Goal: Task Accomplishment & Management: Manage account settings

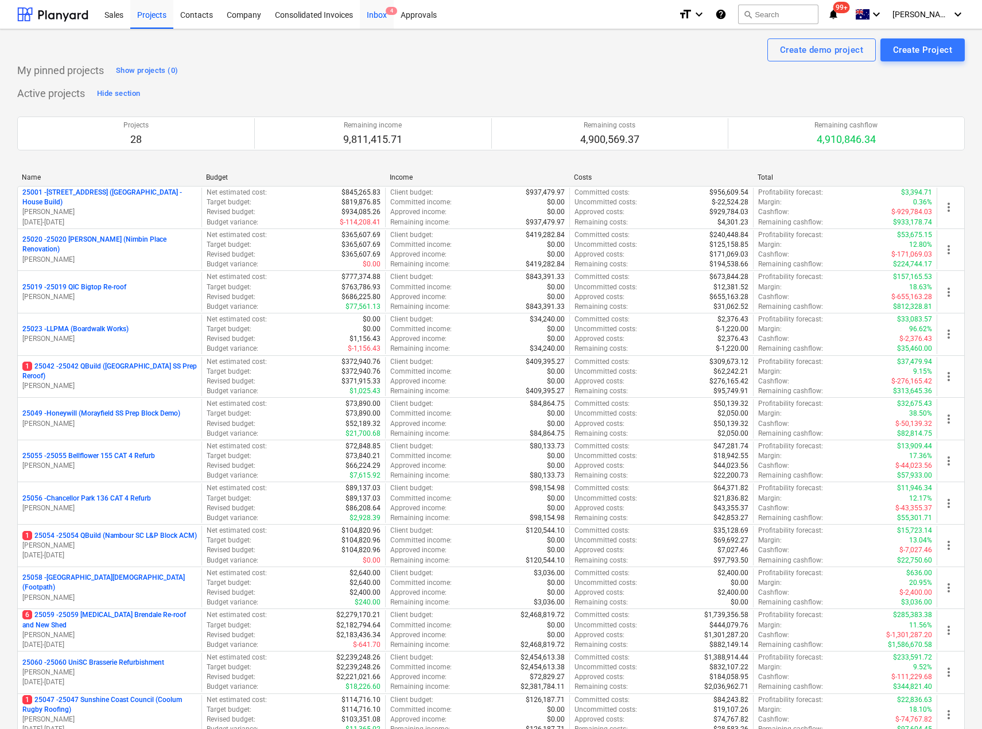
click at [384, 13] on div "Inbox 4" at bounding box center [377, 13] width 34 height 29
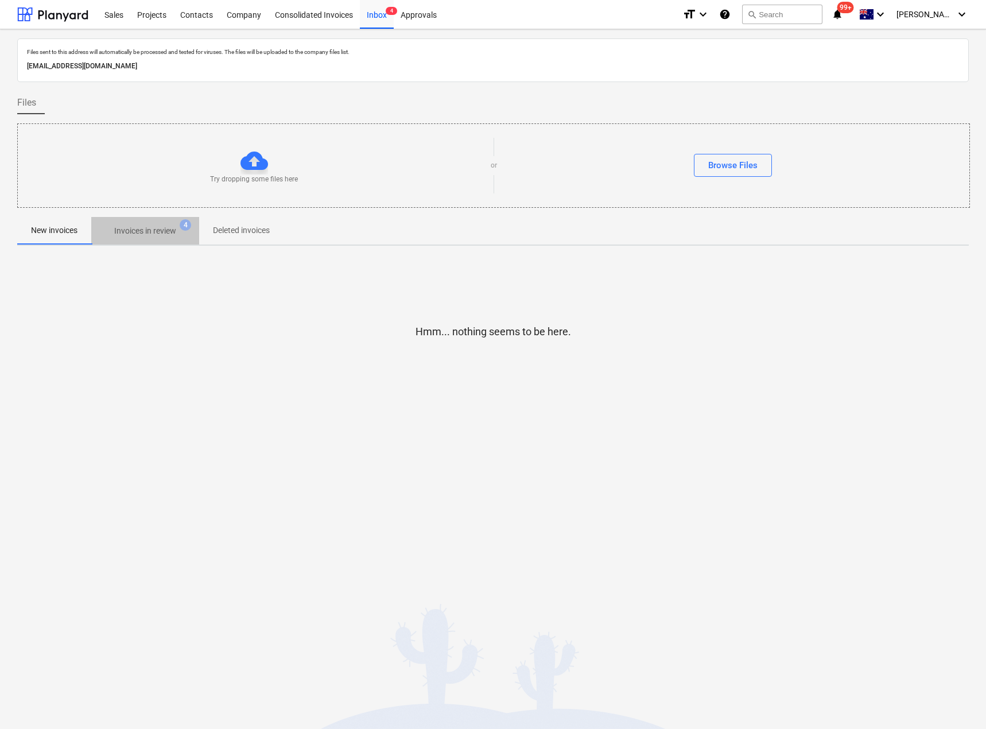
click at [147, 226] on p "Invoices in review" at bounding box center [145, 231] width 62 height 12
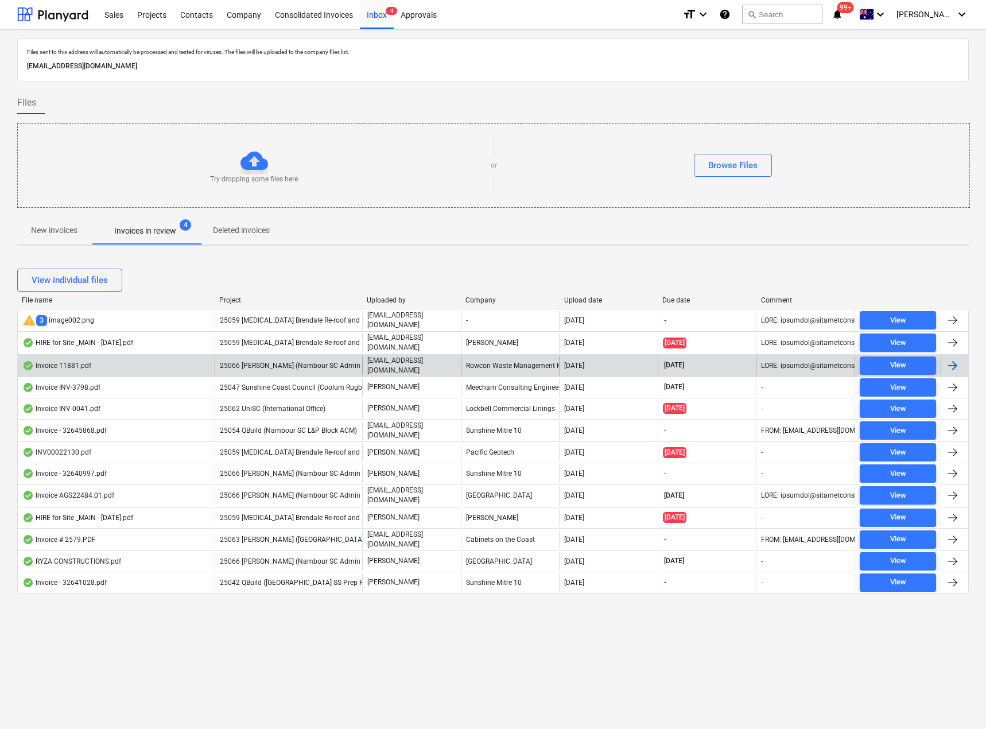
click at [388, 361] on p "[EMAIL_ADDRESS][DOMAIN_NAME]" at bounding box center [411, 366] width 89 height 20
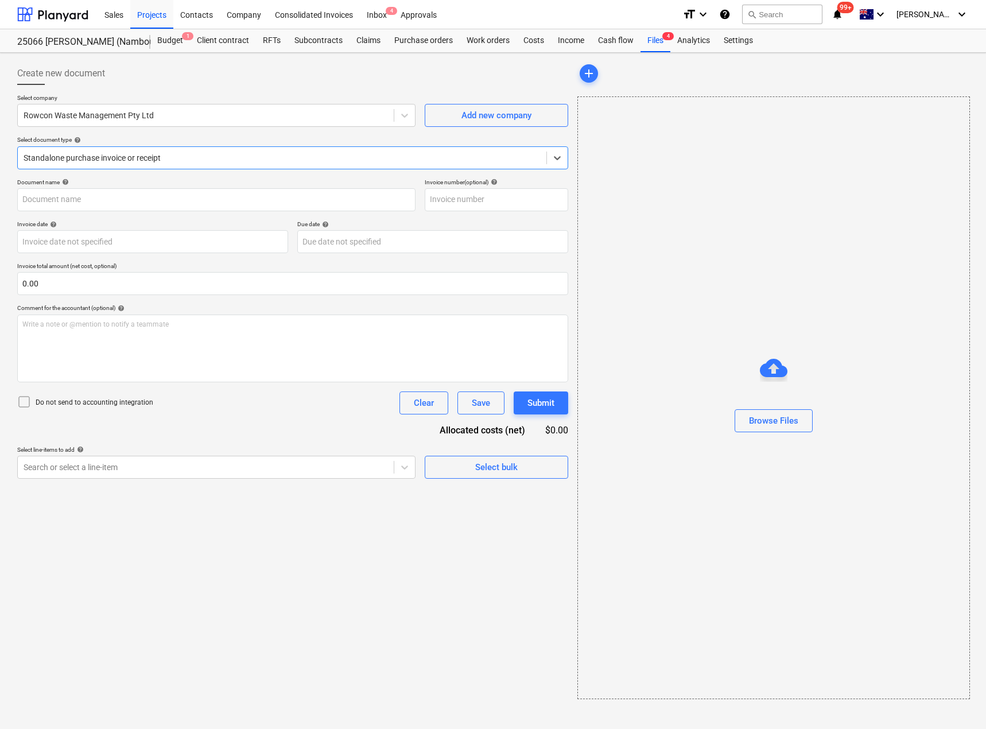
type input "11881"
type input "23 Sep 2025"
type input "23 Oct 2025"
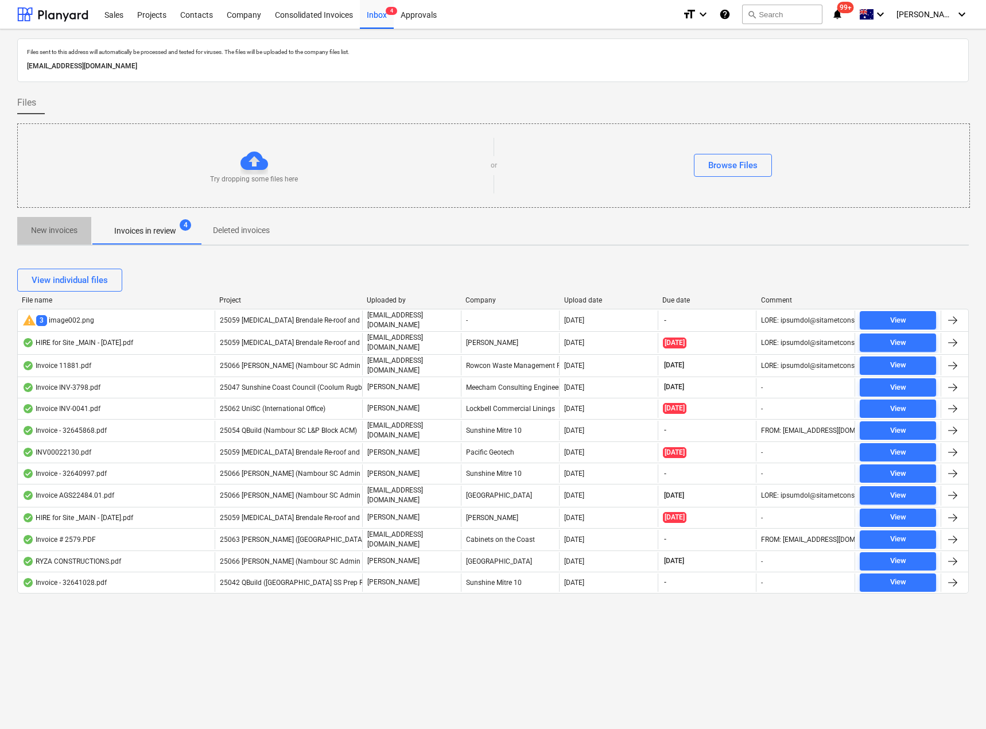
click at [69, 223] on span "New invoices" at bounding box center [54, 230] width 74 height 19
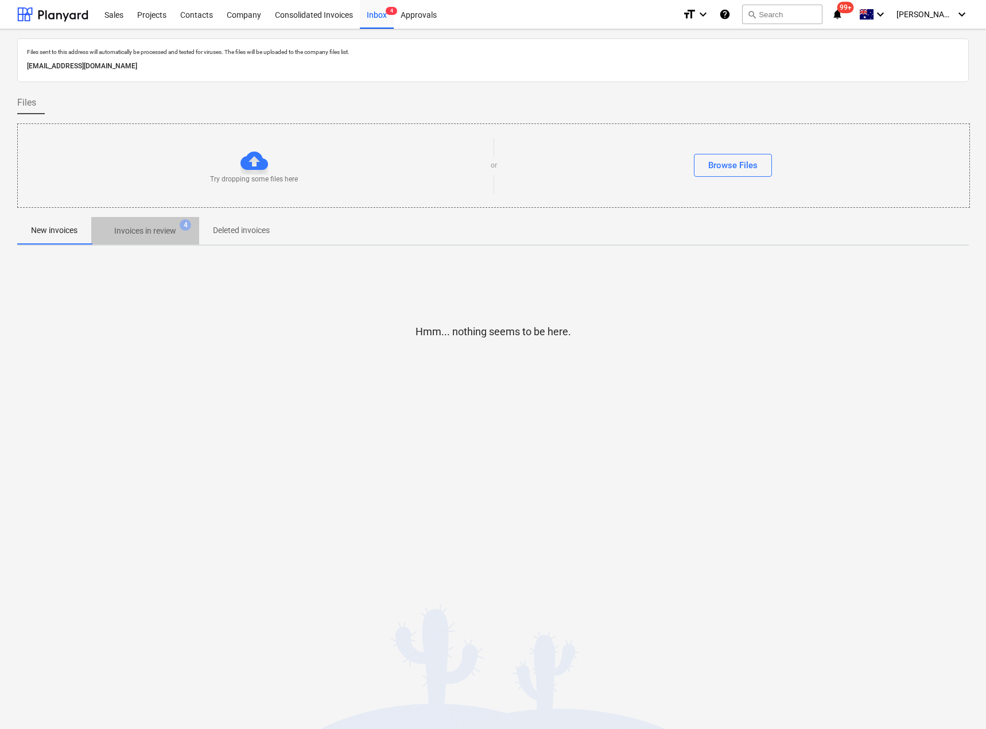
click at [147, 236] on p "Invoices in review" at bounding box center [145, 231] width 62 height 12
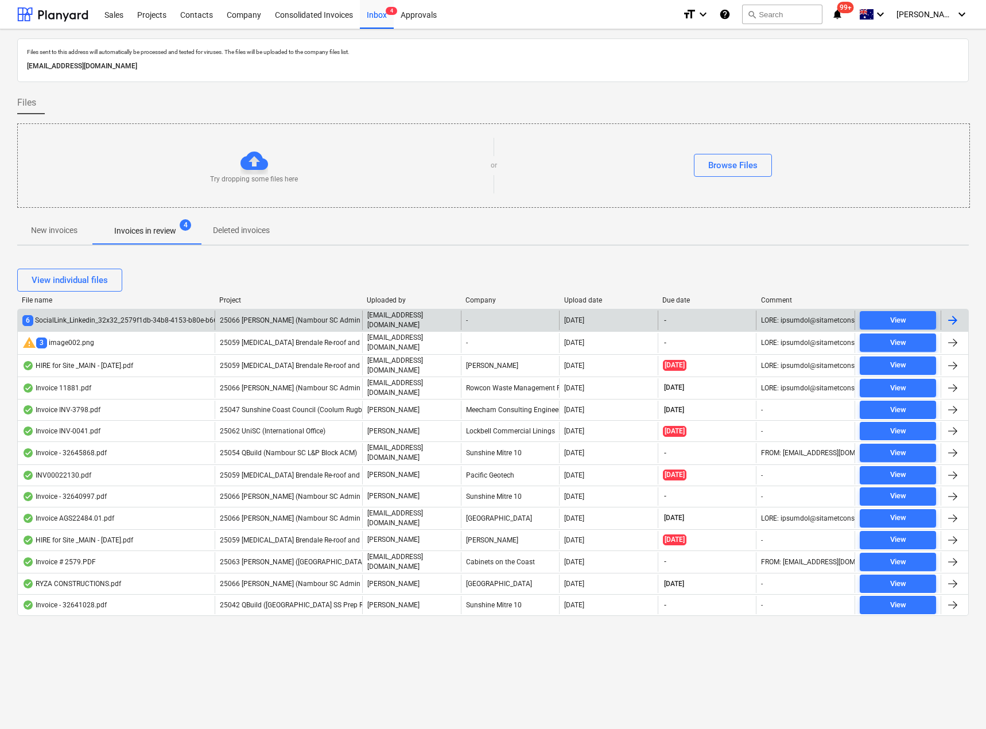
click at [290, 320] on span "25066 [PERSON_NAME] (Nambour SC Admin Ramps)" at bounding box center [303, 320] width 166 height 8
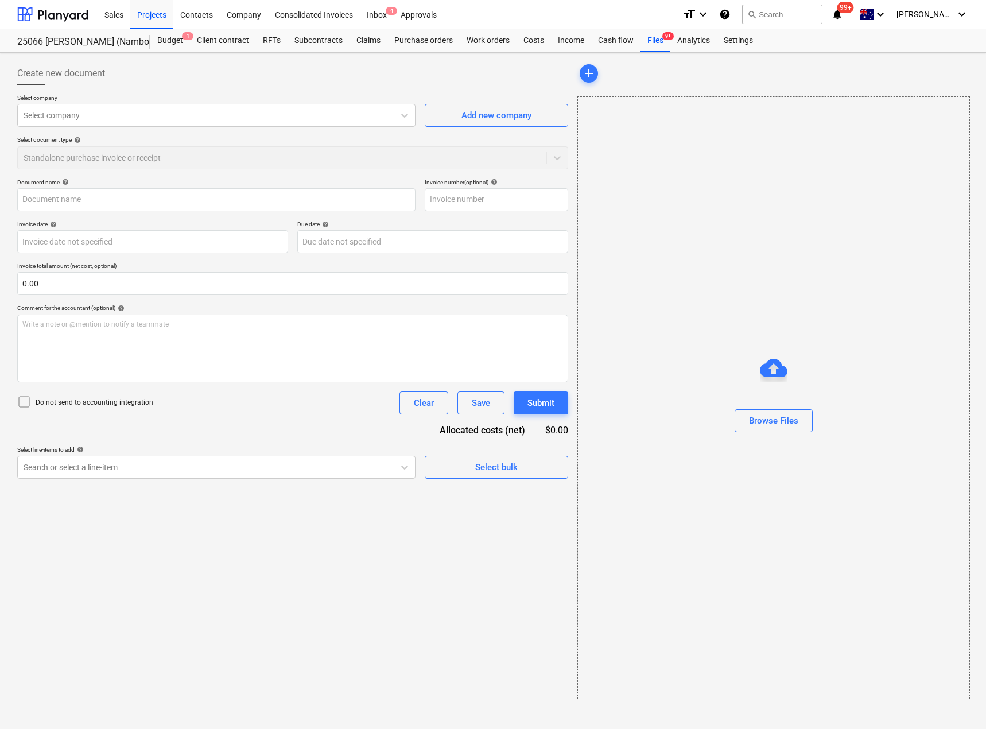
type input "001-439819"
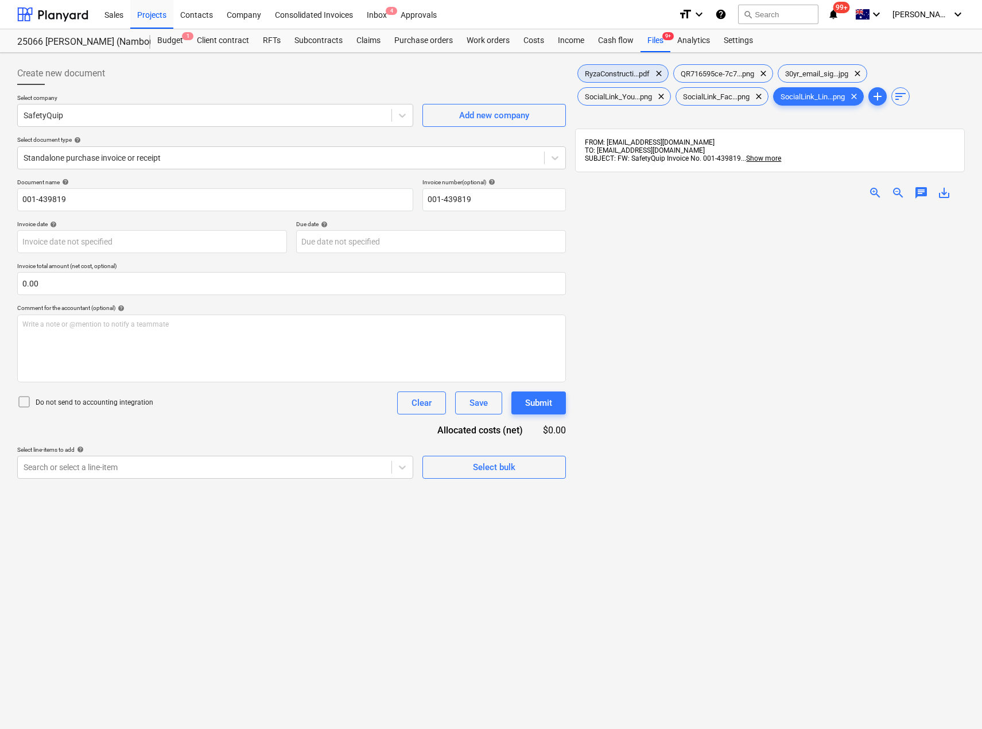
click at [613, 69] on span "RyzaConstructi...pdf" at bounding box center [617, 73] width 79 height 9
click at [379, 13] on div "Inbox 4" at bounding box center [377, 13] width 34 height 29
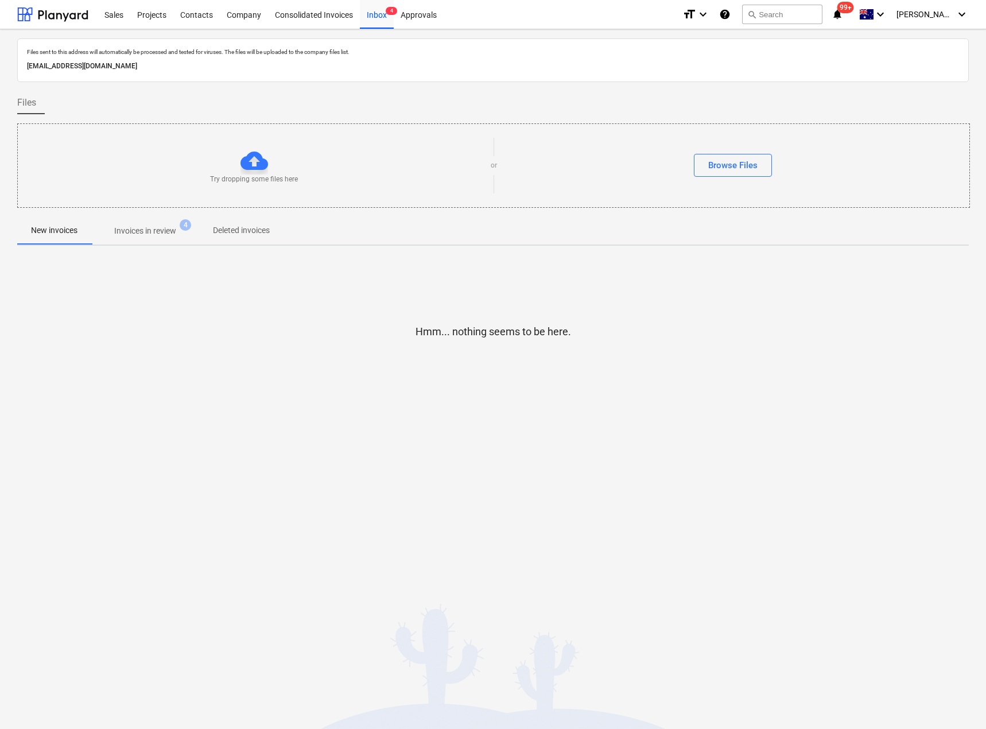
click at [147, 234] on p "Invoices in review" at bounding box center [145, 231] width 62 height 12
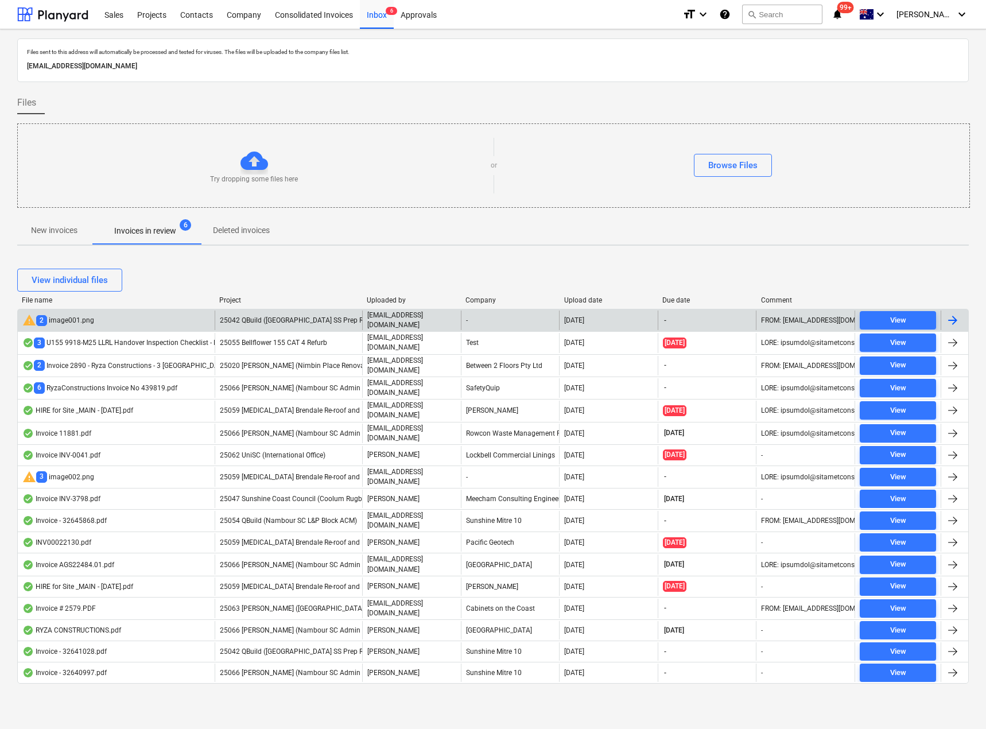
click at [298, 314] on div "25042 QBuild ([GEOGRAPHIC_DATA] SS Prep Reroof)" at bounding box center [288, 320] width 147 height 20
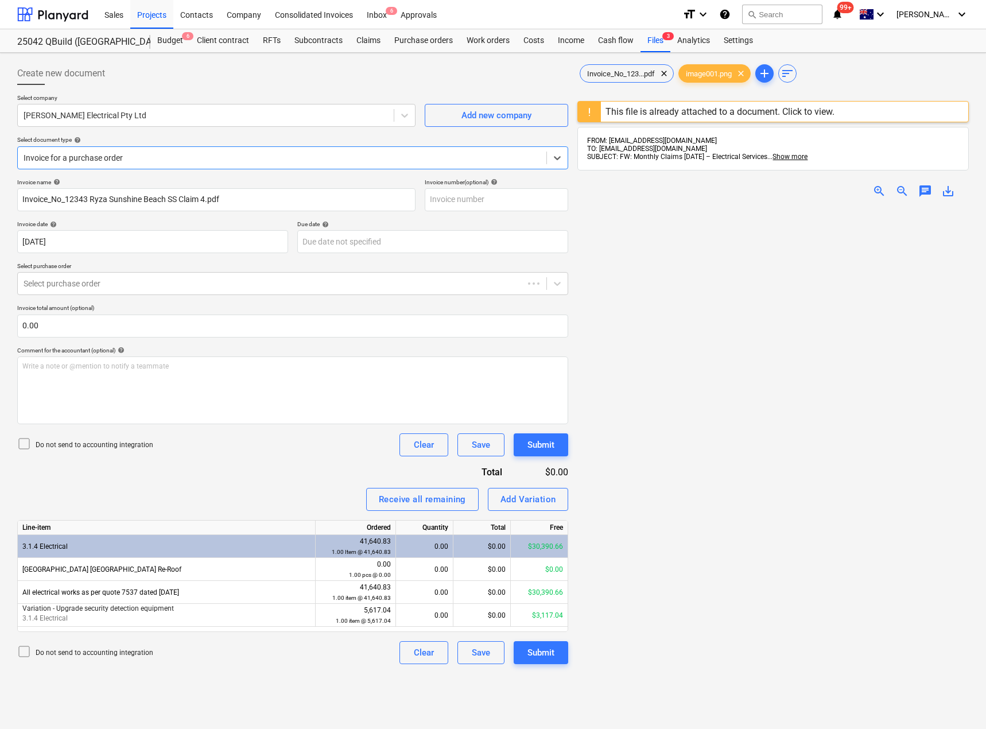
type input "Invoice_No_12343 Ryza Sunshine Beach SS Claim 4.pdf"
type input "25 Sep 2025"
click at [628, 75] on span "Invoice_No_123...pdf" at bounding box center [618, 73] width 81 height 9
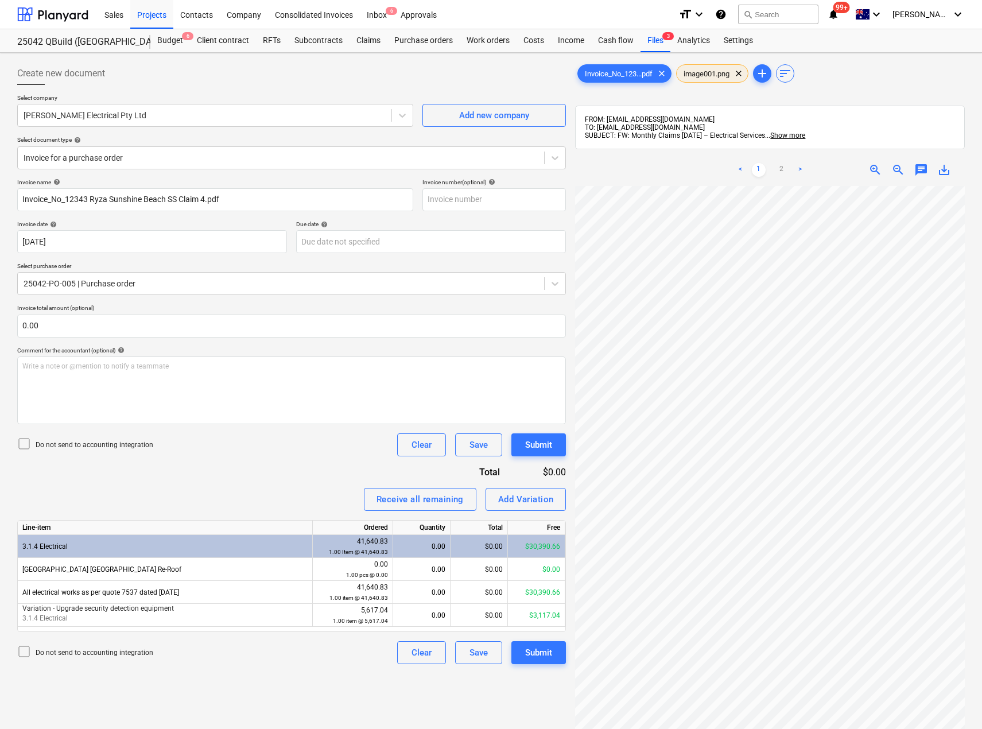
click at [704, 72] on span "image001.png" at bounding box center [707, 73] width 60 height 9
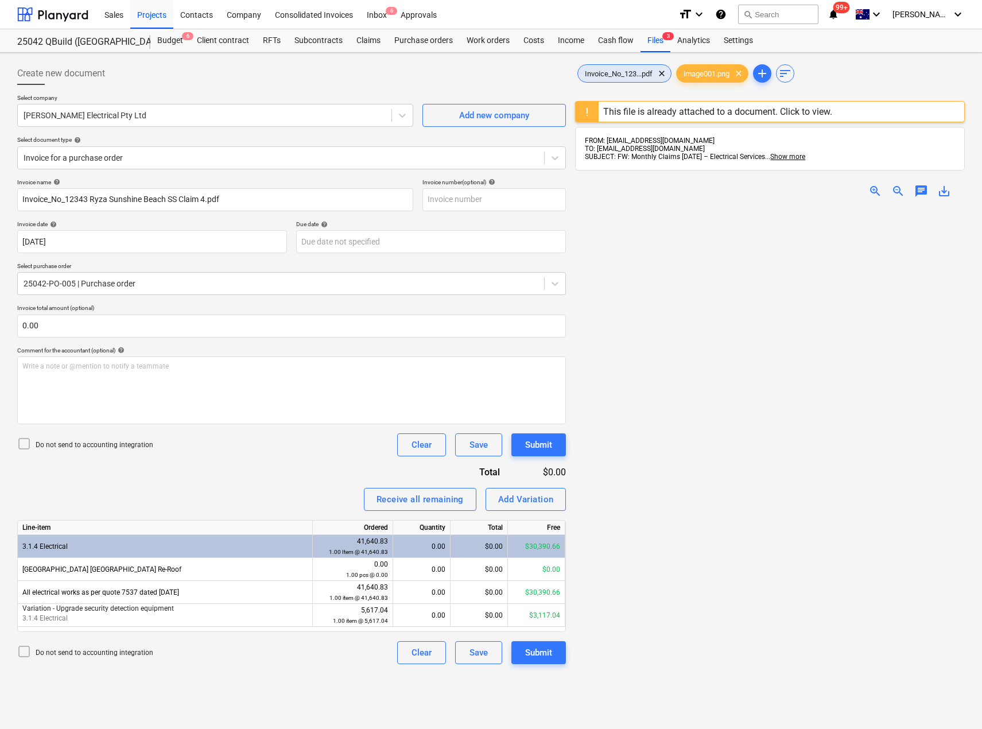
click at [623, 73] on span "Invoice_No_123...pdf" at bounding box center [618, 73] width 81 height 9
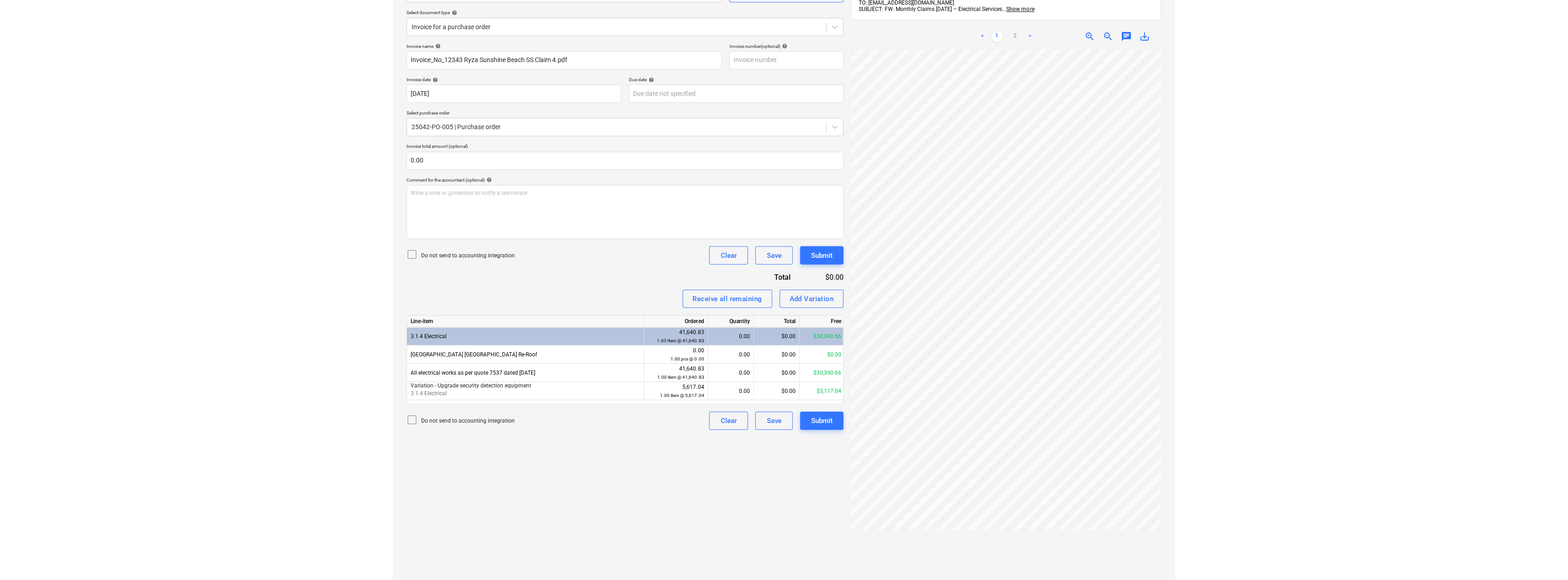
scroll to position [84, 0]
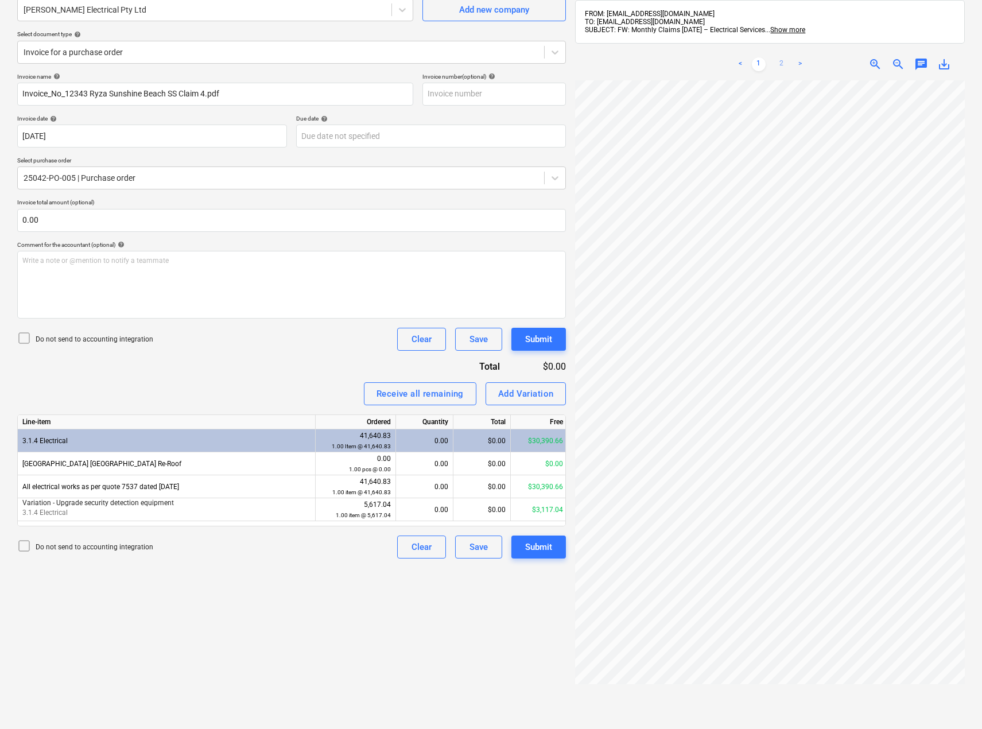
click at [780, 68] on link "2" at bounding box center [782, 64] width 14 height 14
click at [767, 66] on ul "< 1 2 >" at bounding box center [770, 64] width 124 height 14
click at [758, 65] on link "1" at bounding box center [759, 64] width 14 height 14
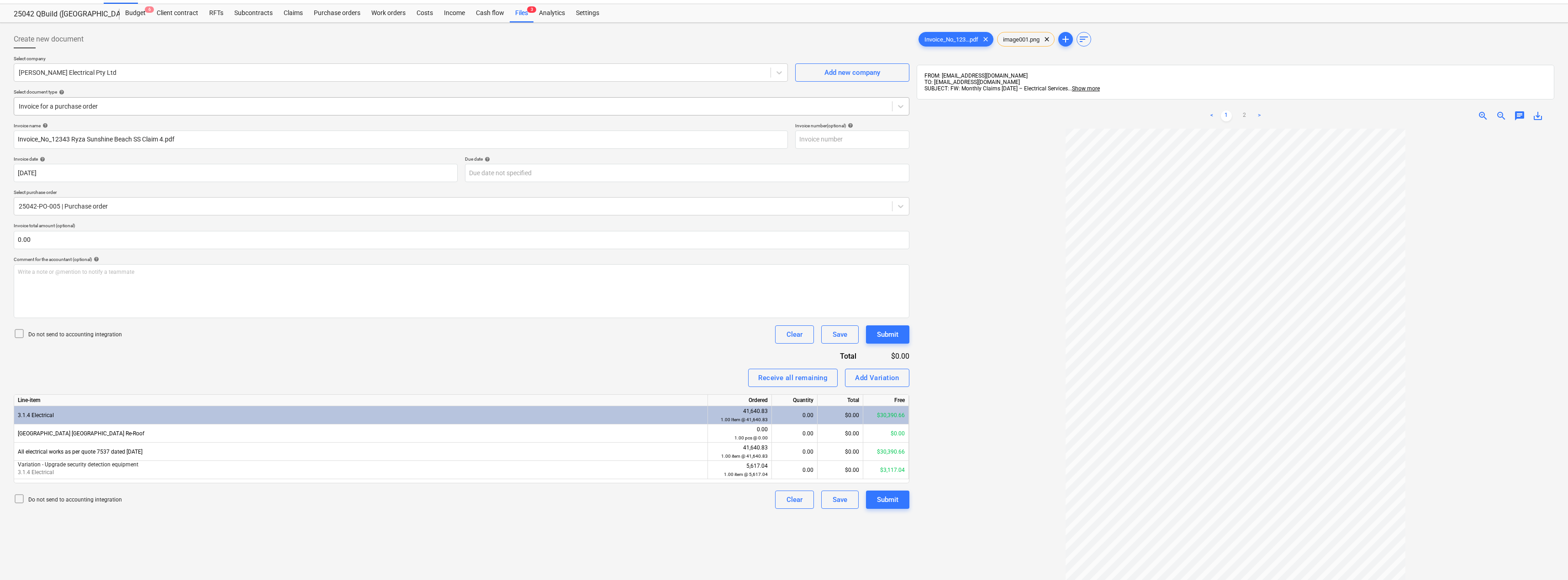
scroll to position [0, 0]
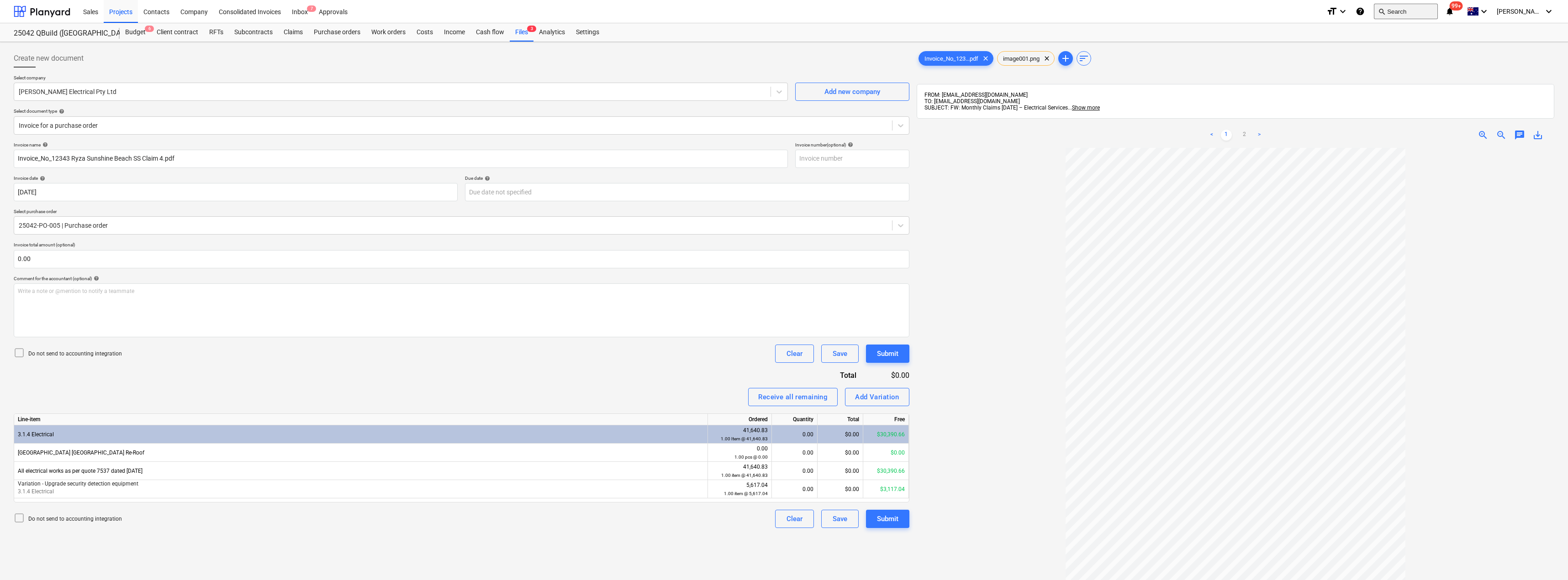
click at [784, 9] on button "search Search" at bounding box center [1406, 12] width 64 height 16
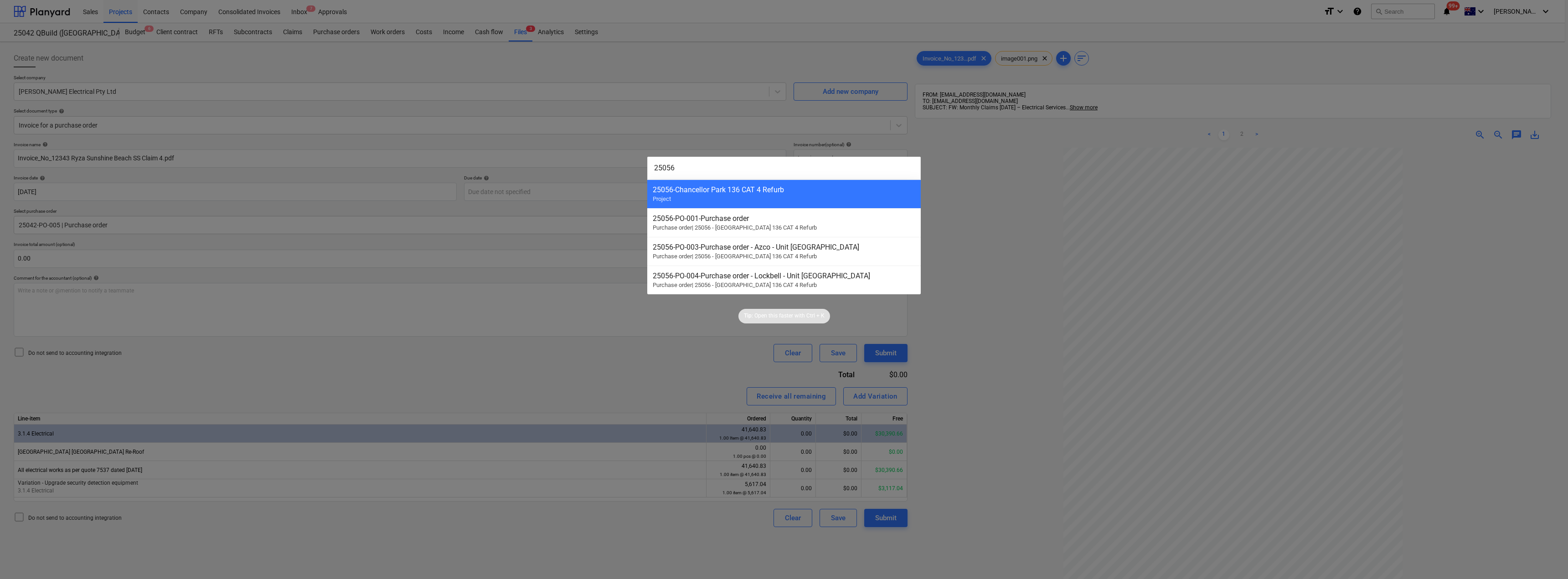
type input "25056"
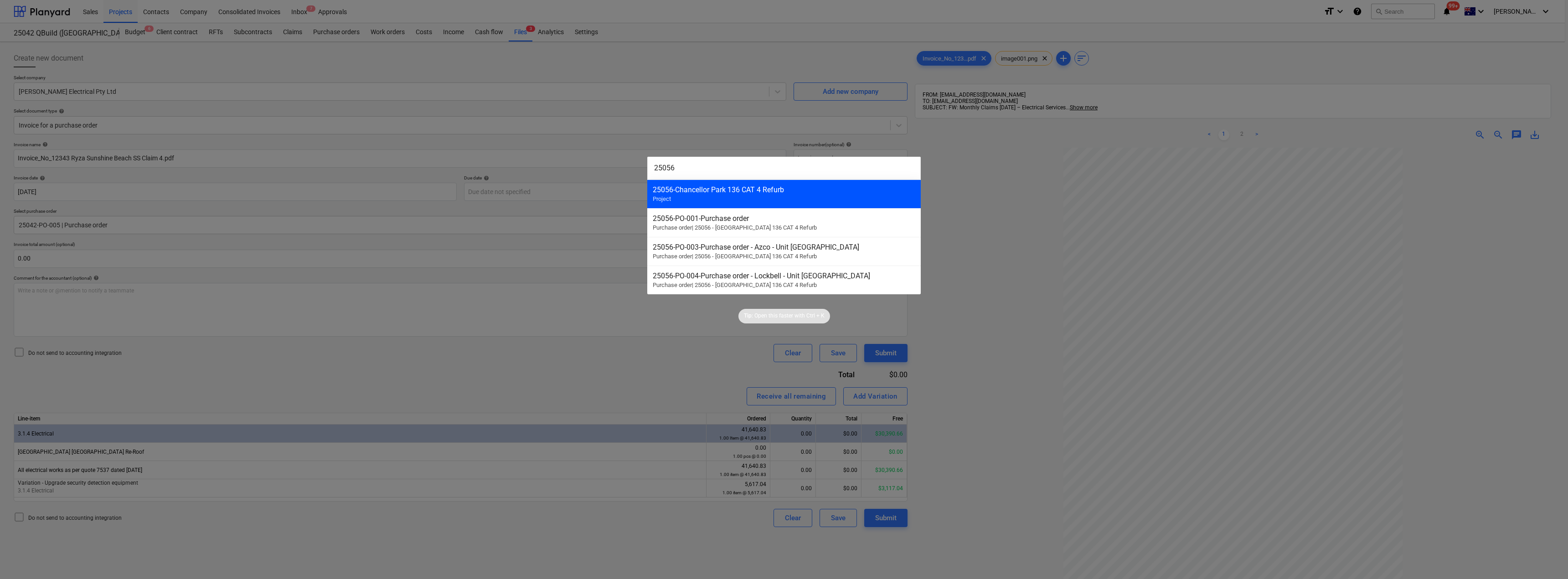
click at [713, 189] on div "25056 - Chancellor Park 136 CAT 4 Refurb" at bounding box center [784, 190] width 263 height 9
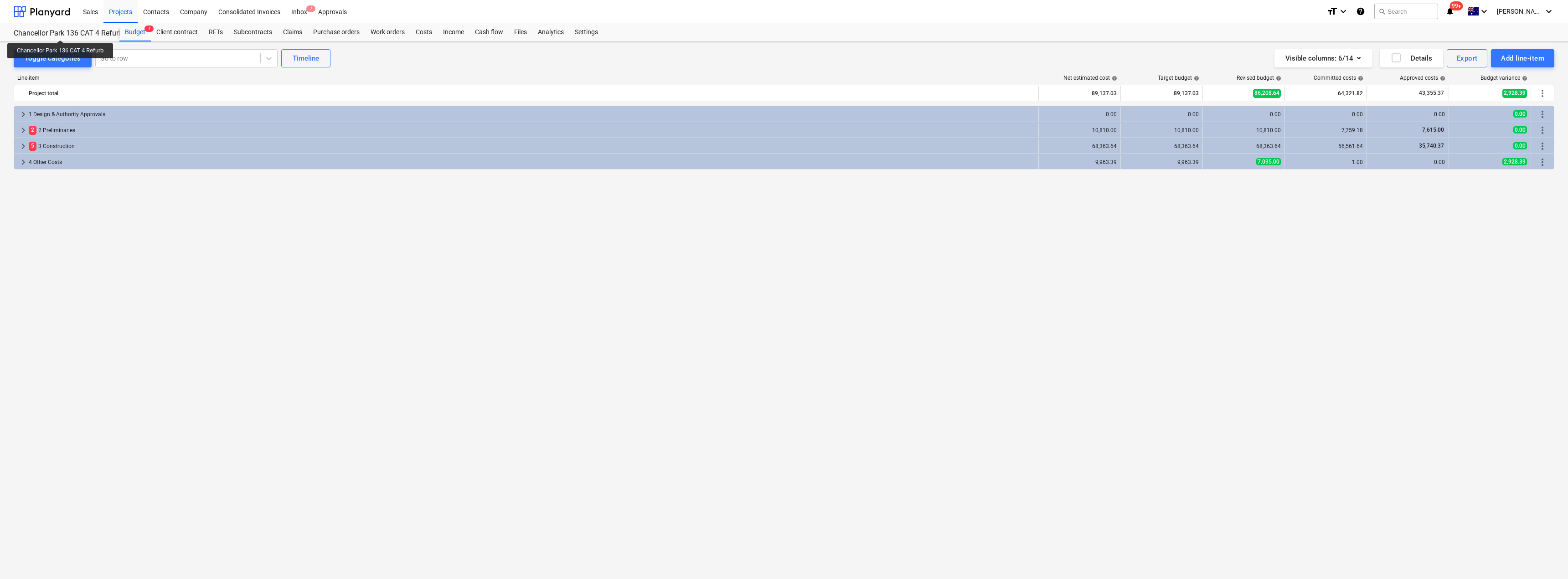
click at [61, 32] on div "Chancellor Park 136 CAT 4 Refurb" at bounding box center [60, 33] width 95 height 10
click at [62, 31] on div "Chancellor Park 136 CAT 4 Refurb" at bounding box center [60, 33] width 95 height 10
click at [41, 32] on div "Chancellor Park 136 CAT 4 Refurb" at bounding box center [60, 33] width 95 height 10
drag, startPoint x: 37, startPoint y: 32, endPoint x: 501, endPoint y: 57, distance: 464.7
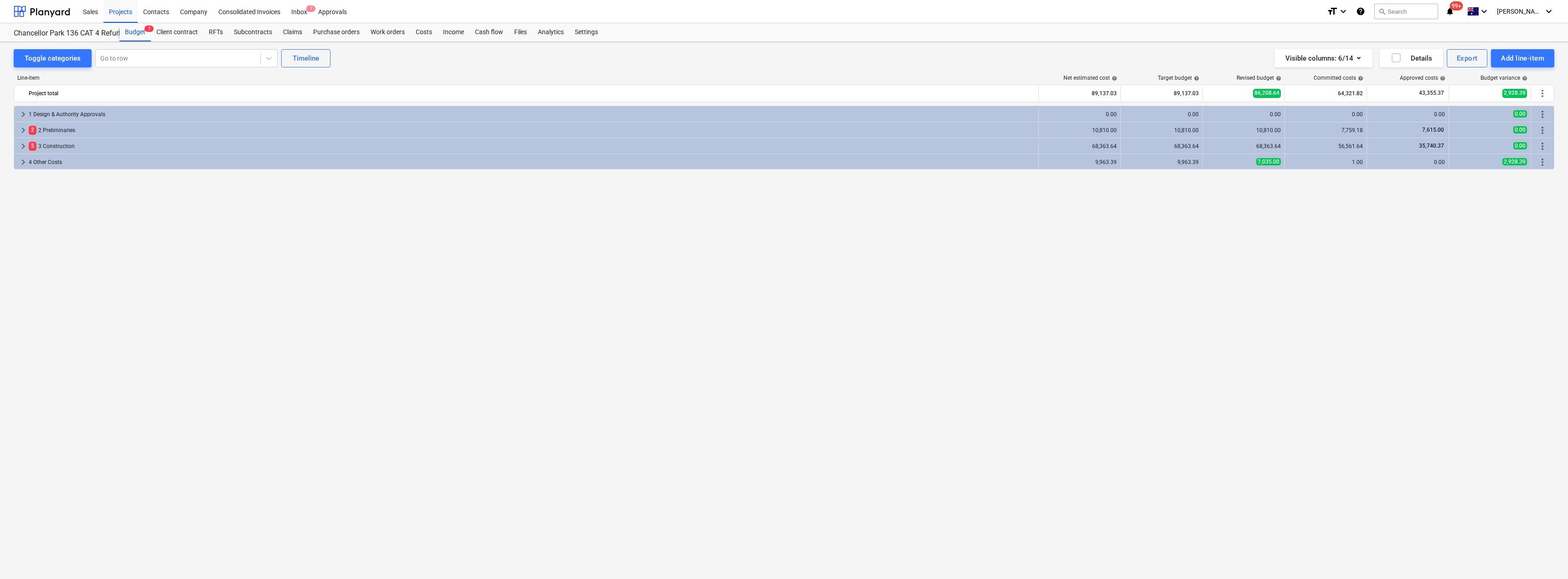
click at [501, 57] on div "Toggle categories Go to row Timeline Visible columns : 6/14 Details Export Add …" at bounding box center [783, 58] width 1540 height 18
click at [584, 33] on div "Settings" at bounding box center [586, 32] width 34 height 18
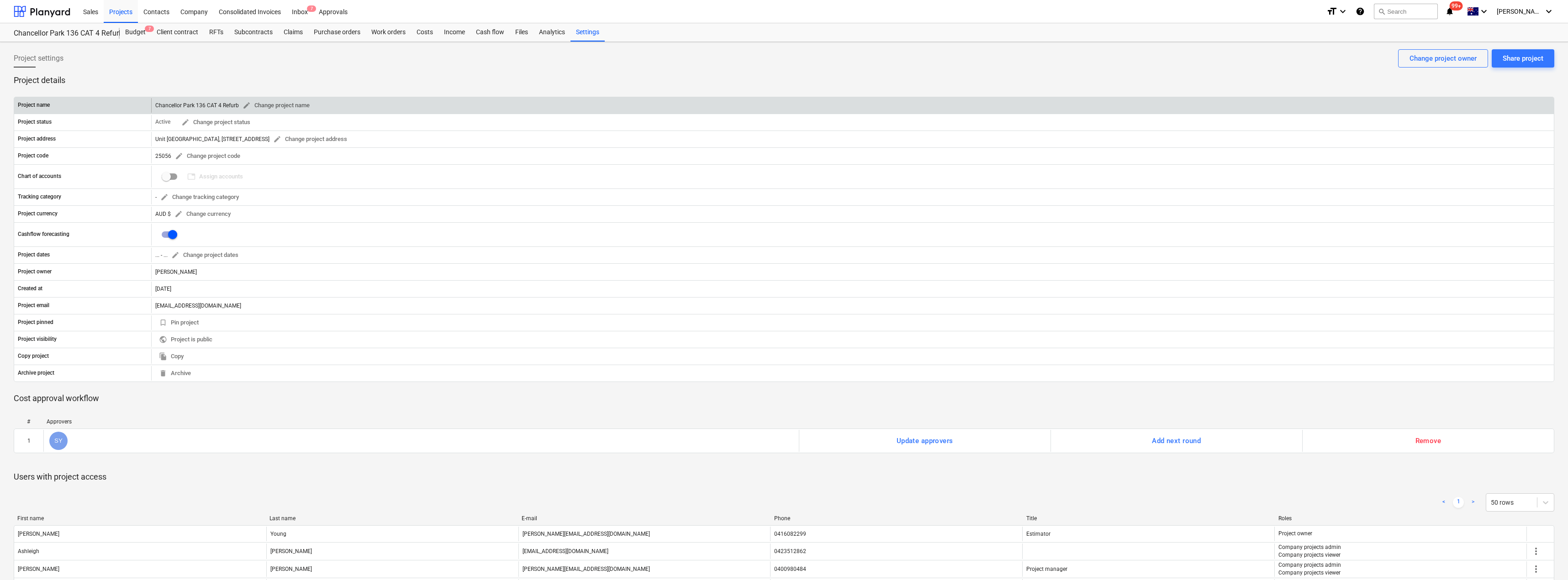
click at [177, 103] on div "Chancellor Park 136 CAT 4 Refurb edit Change project name" at bounding box center [234, 106] width 158 height 14
click at [260, 104] on span "edit Change project name" at bounding box center [276, 105] width 67 height 10
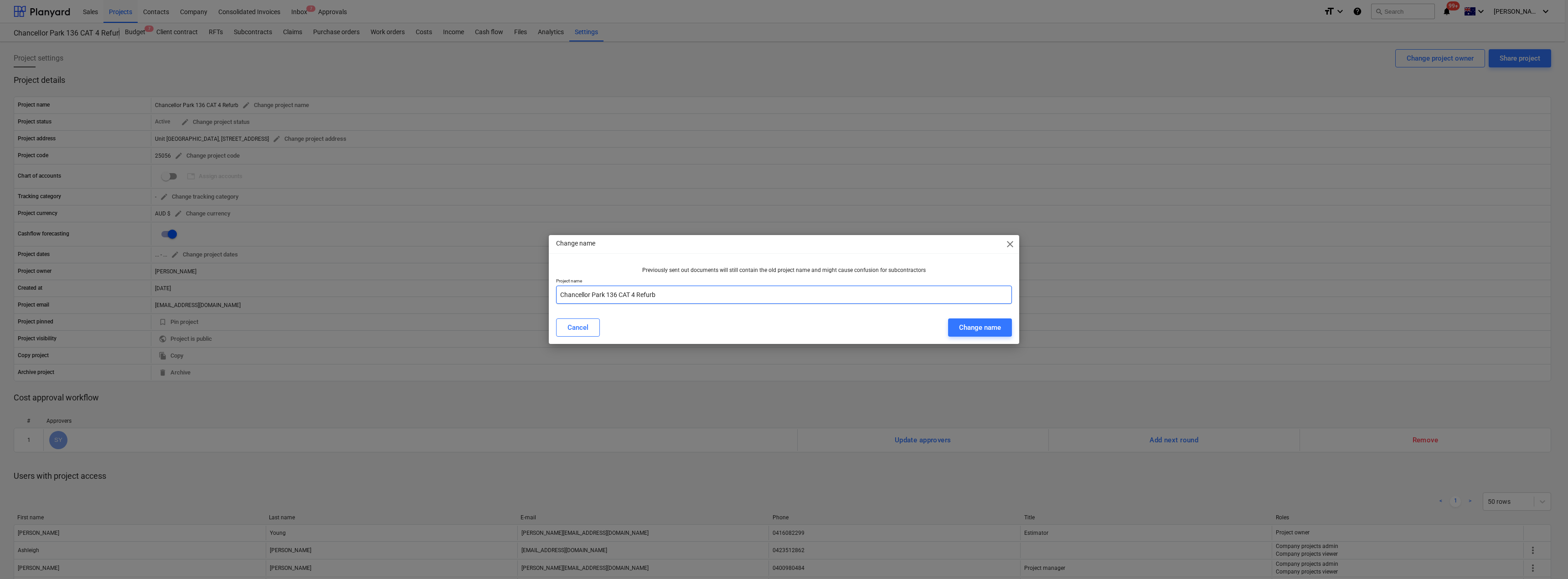
click at [559, 295] on input "Chancellor Park 136 CAT 4 Refurb" at bounding box center [784, 295] width 456 height 18
type input "25056 Chancellor Park 136 CAT 4 Refurb"
click at [782, 327] on div "Change name" at bounding box center [979, 327] width 42 height 12
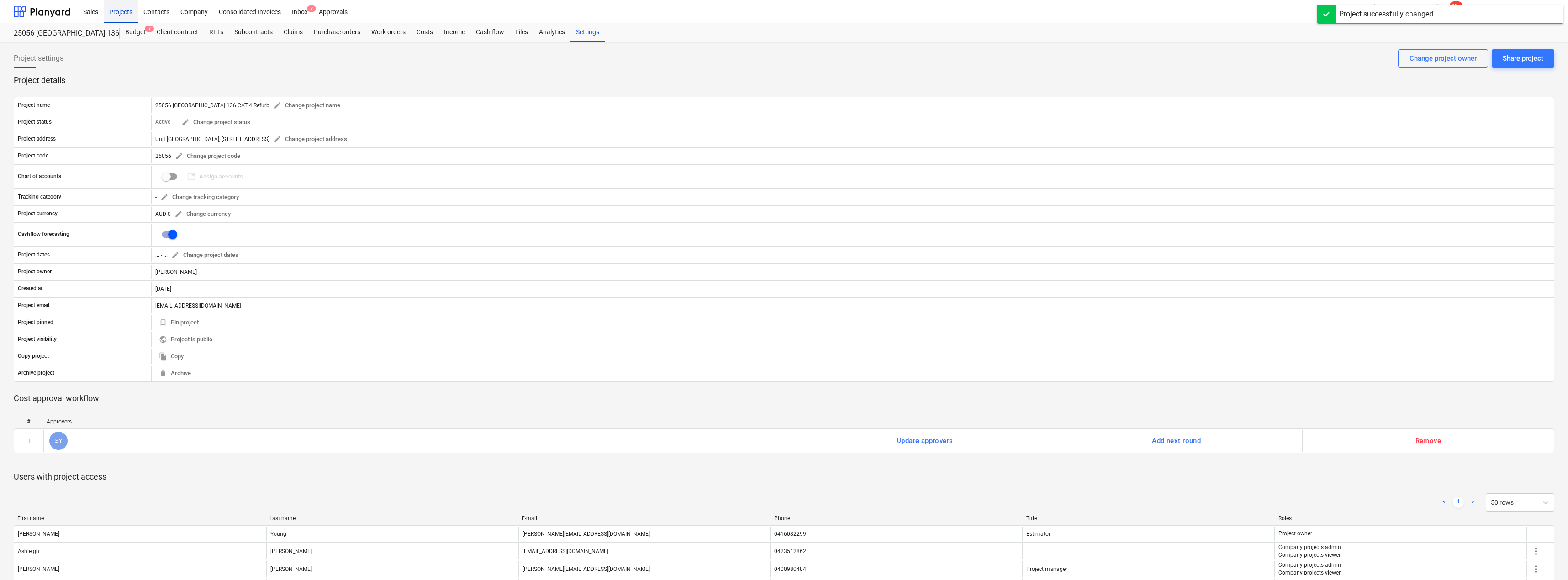
click at [123, 13] on div "Projects" at bounding box center [120, 10] width 34 height 23
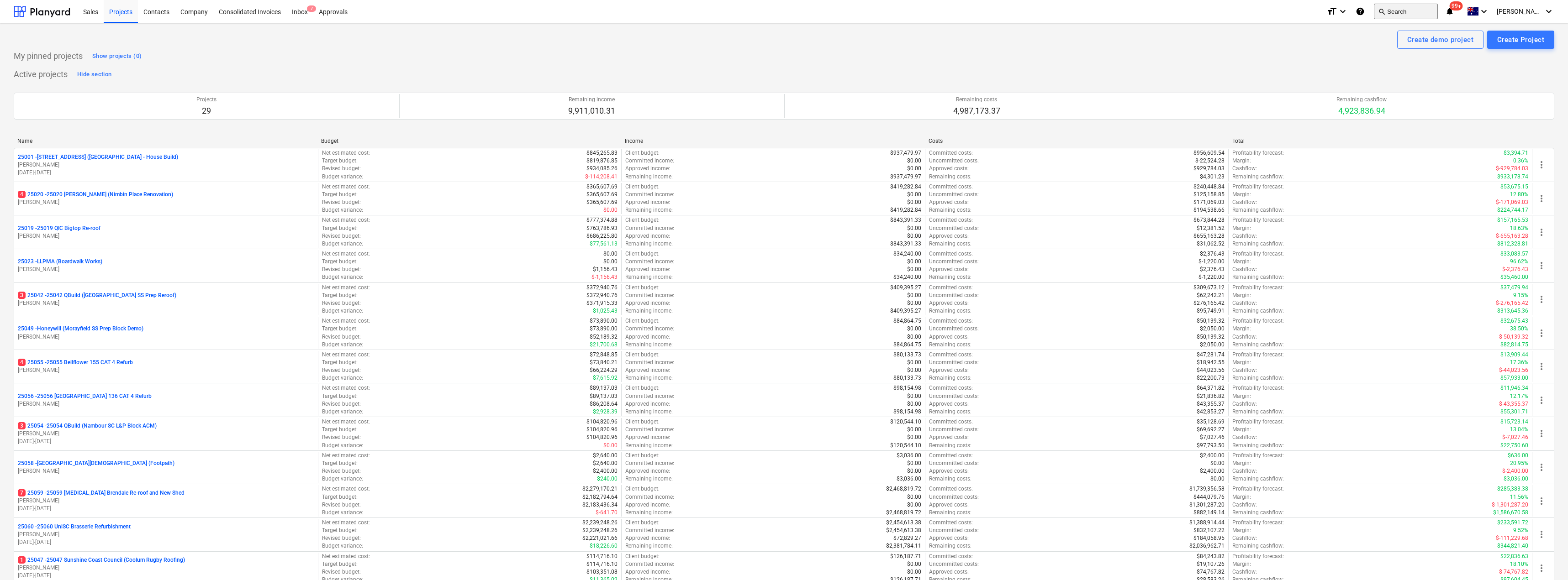
click at [784, 9] on button "search Search" at bounding box center [1406, 12] width 64 height 16
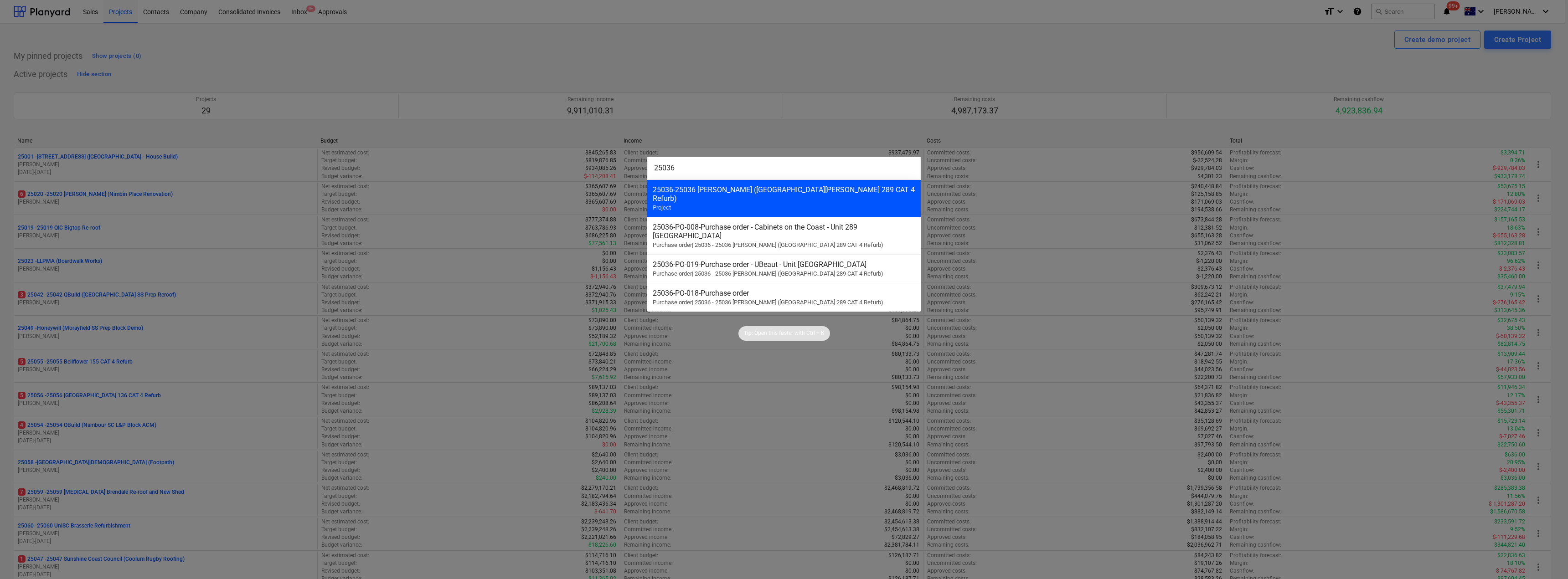
type input "25036"
click at [728, 203] on div "25036 - 25036 Keyton (Chancellor Park 289 CAT 4 Refurb) Project" at bounding box center [784, 198] width 273 height 37
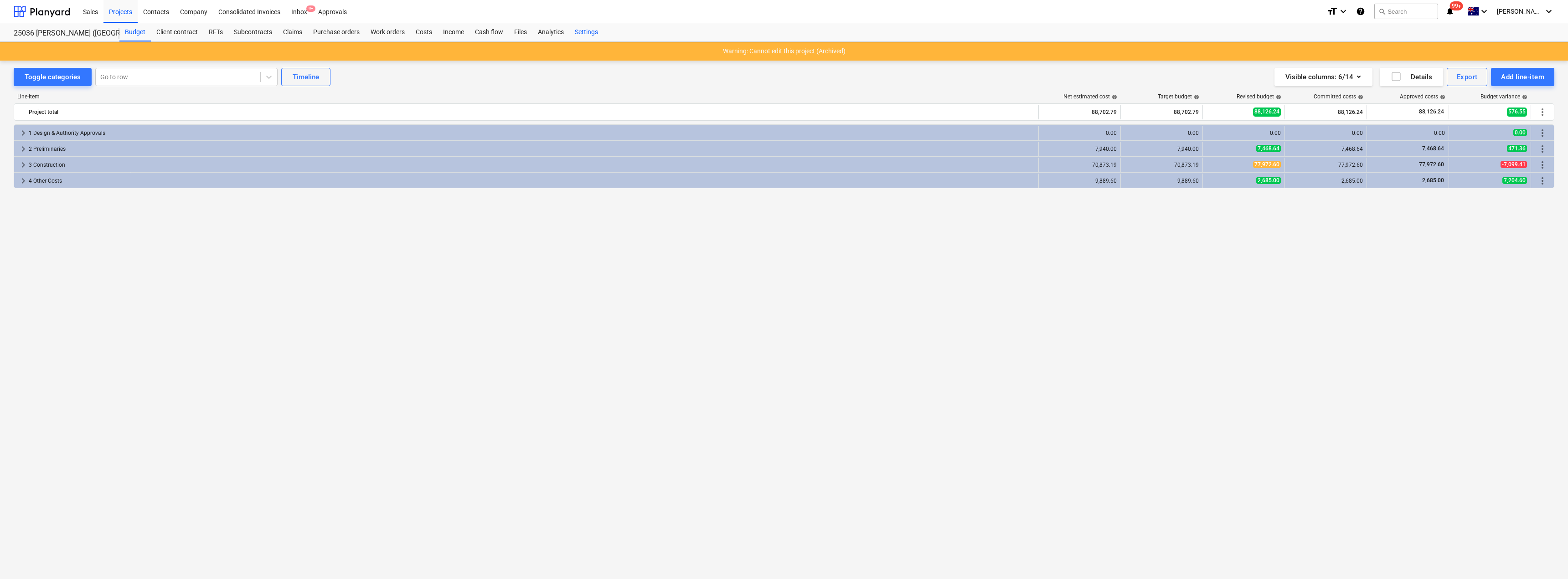
click at [588, 29] on div "Settings" at bounding box center [586, 32] width 34 height 18
